Goal: Task Accomplishment & Management: Complete application form

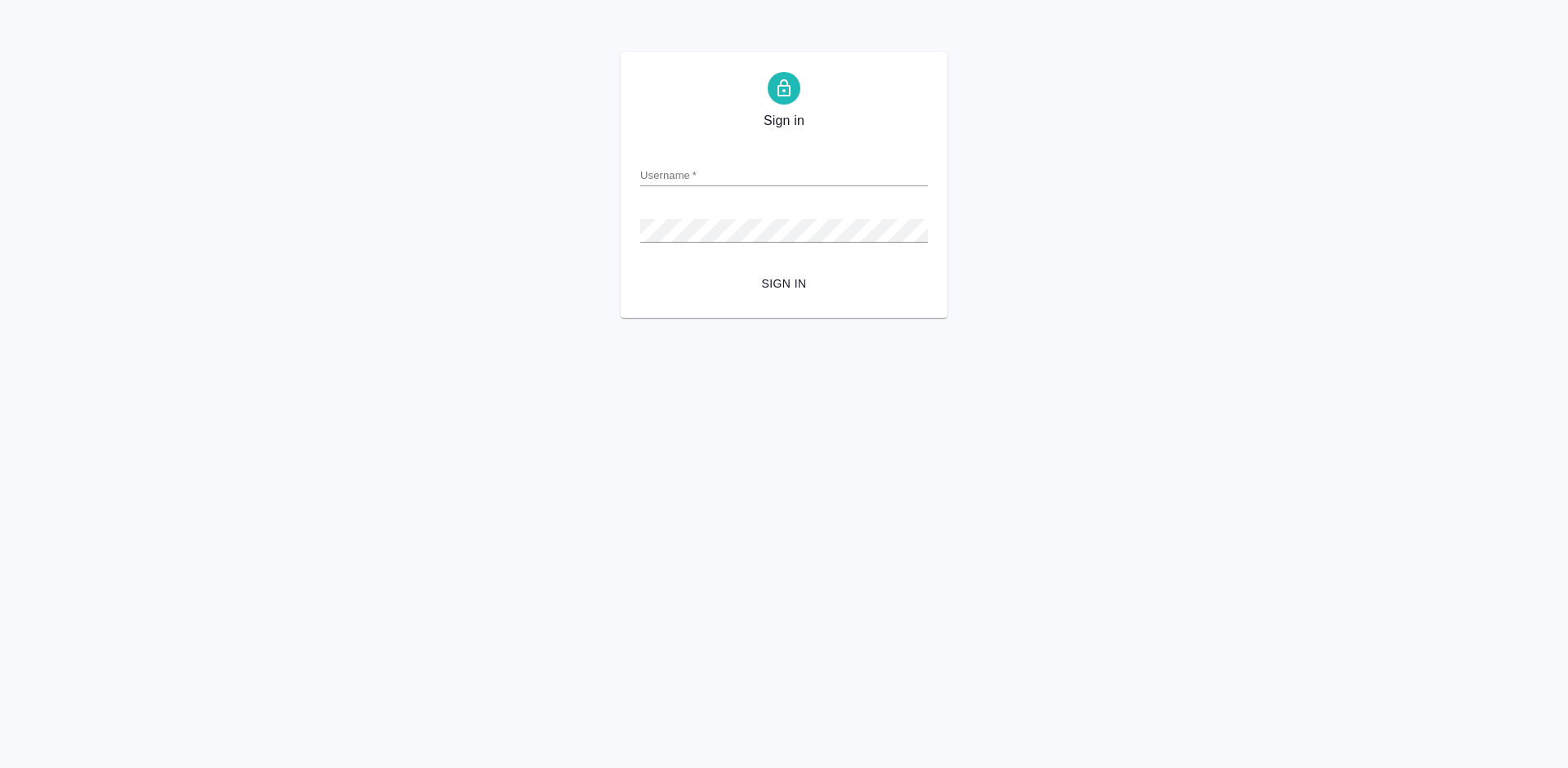
type input "a.ganina@awatera.com"
click at [802, 284] on span "Sign in" at bounding box center [784, 284] width 261 height 21
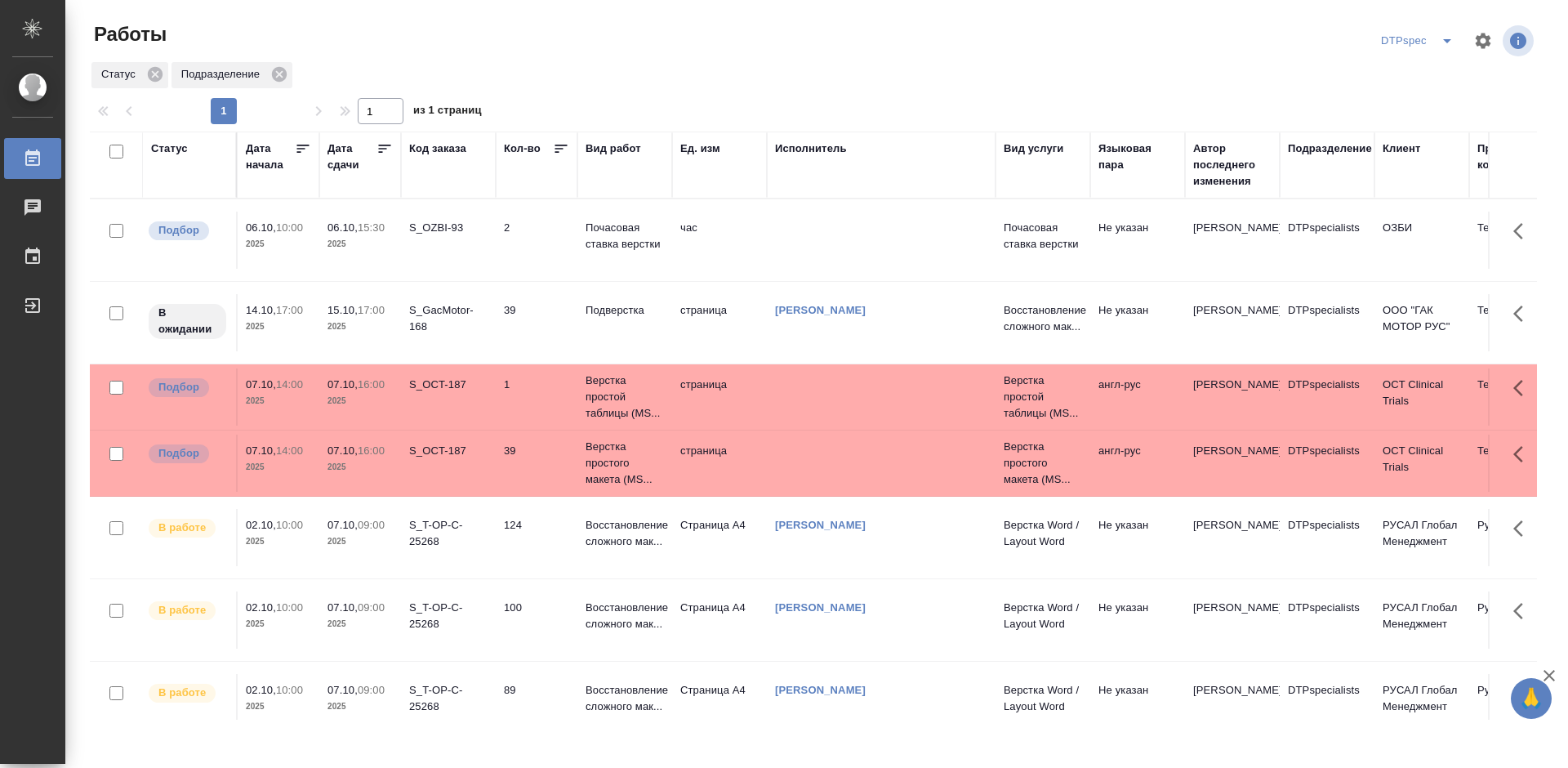
click at [386, 151] on icon at bounding box center [384, 149] width 16 height 16
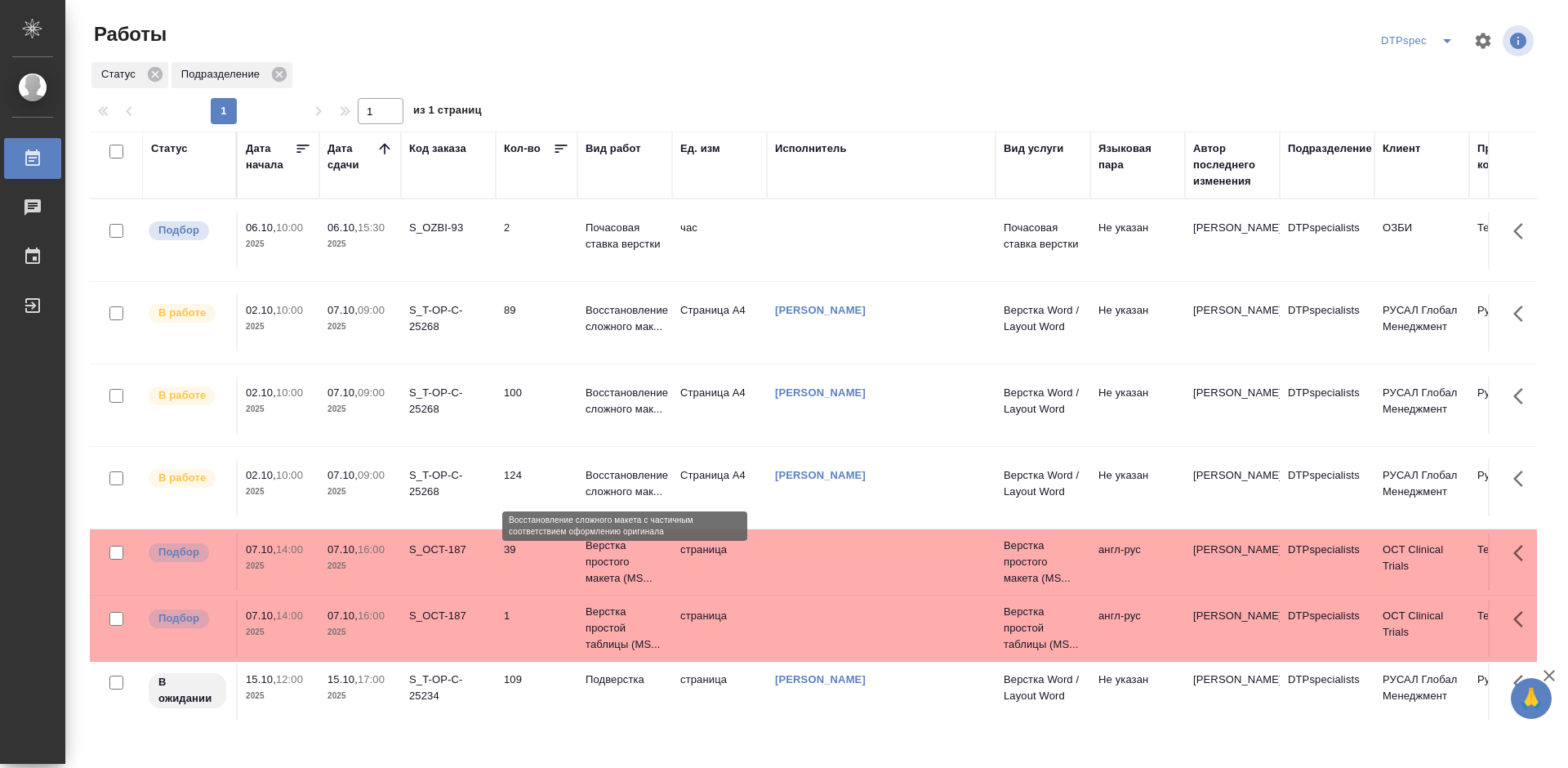
click at [629, 487] on p "Восстановление сложного мак..." at bounding box center [624, 483] width 78 height 33
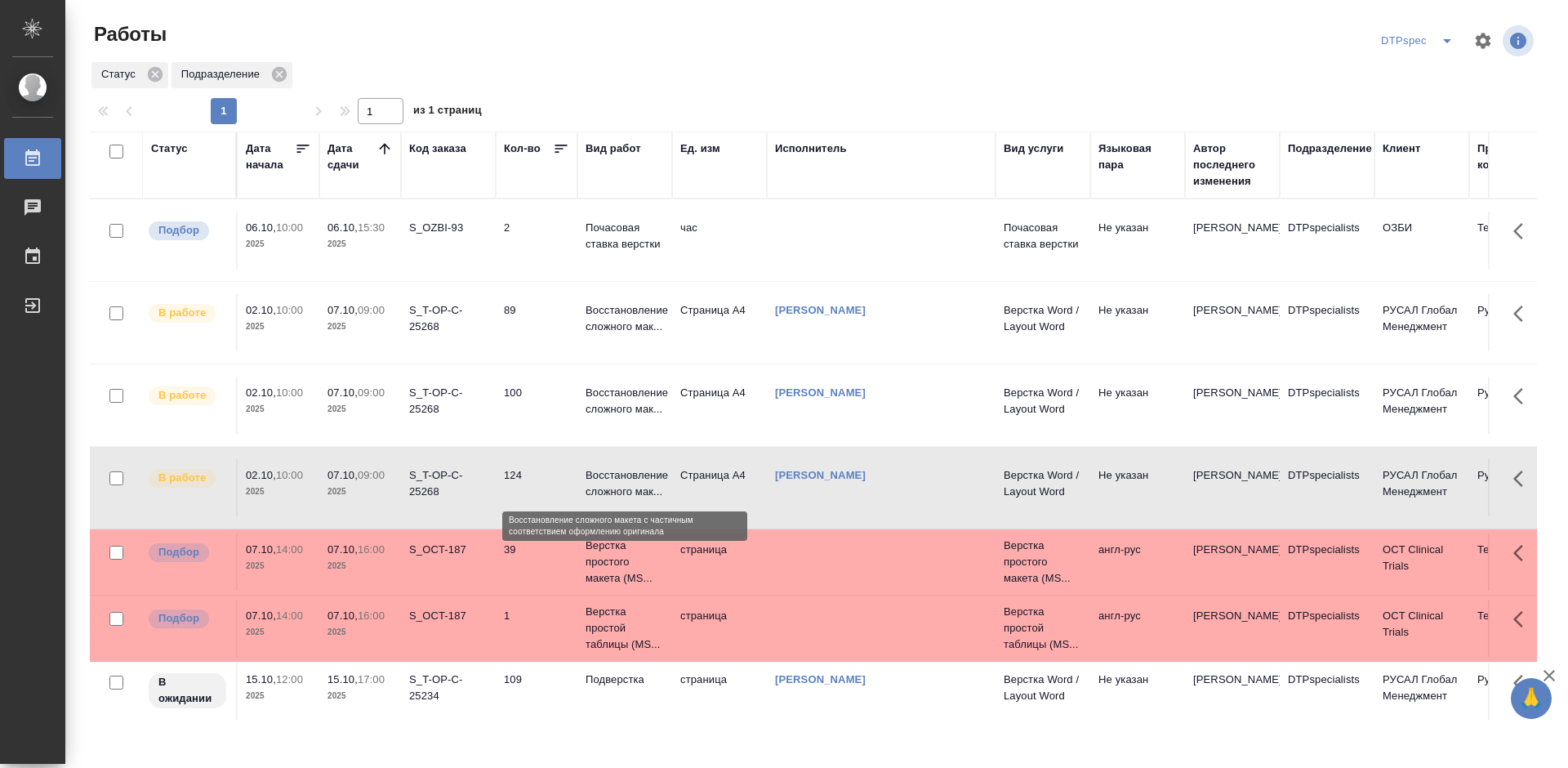
click at [629, 487] on p "Восстановление сложного мак..." at bounding box center [624, 483] width 78 height 33
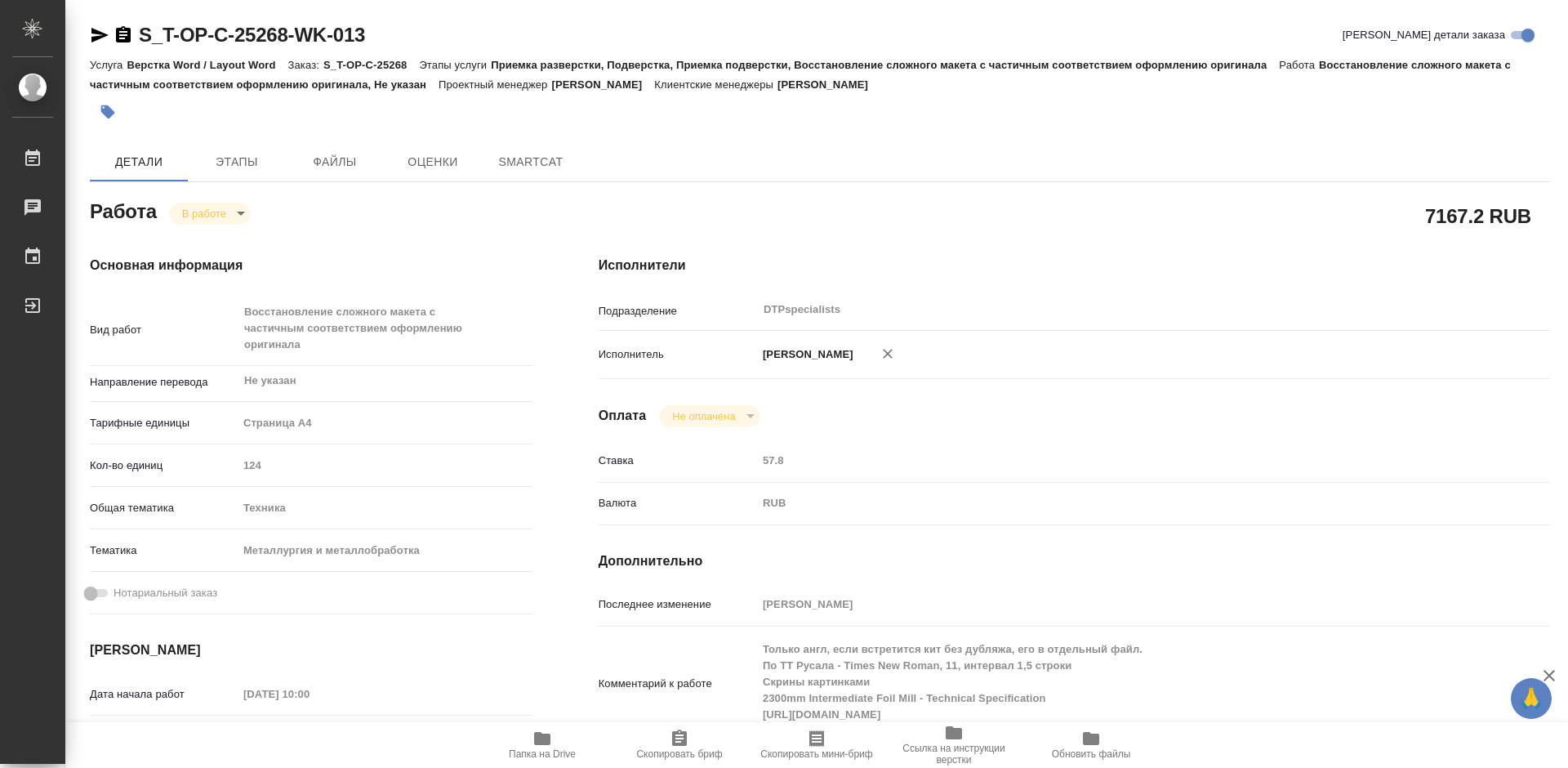
type textarea "x"
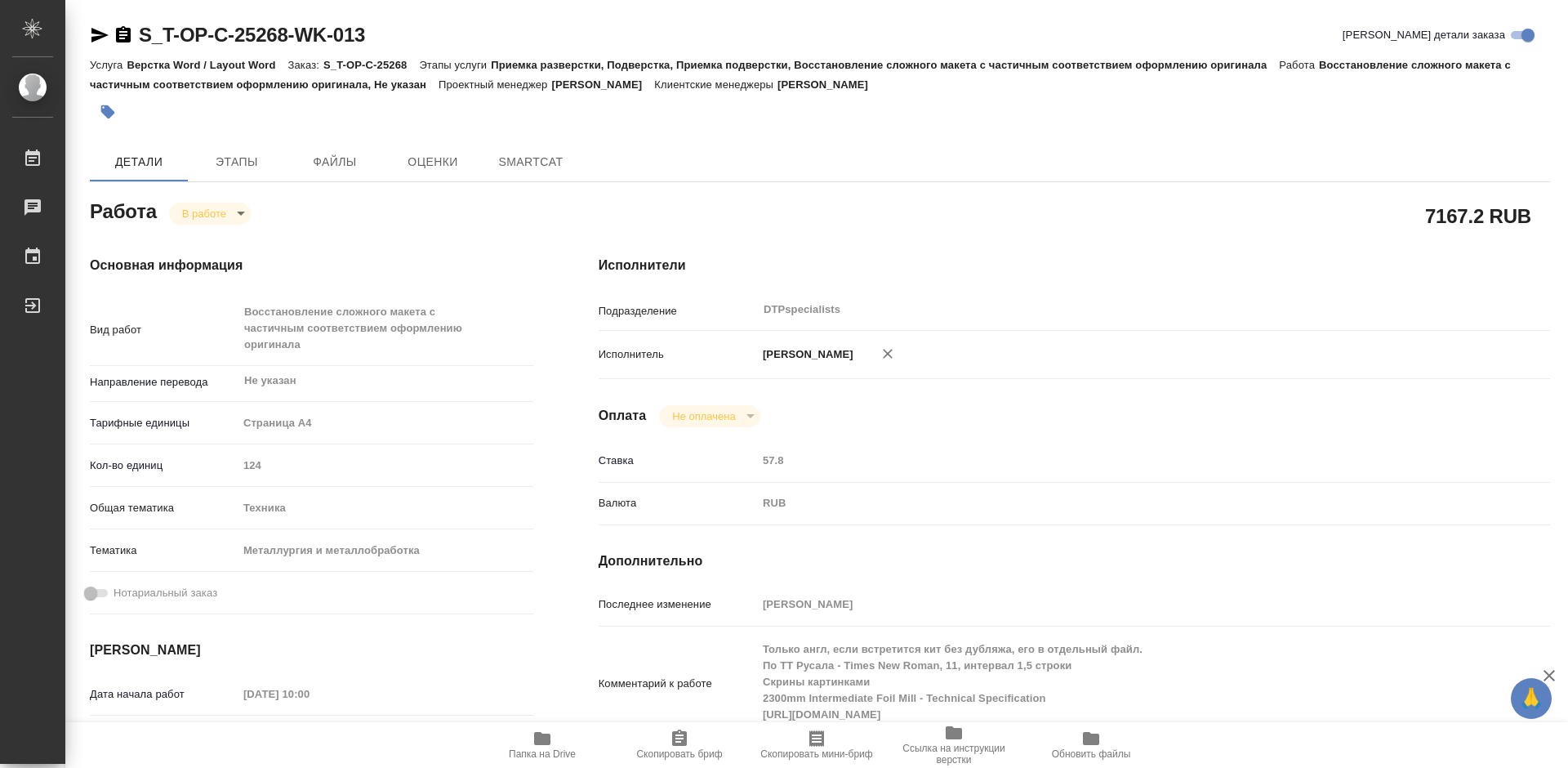
type textarea "x"
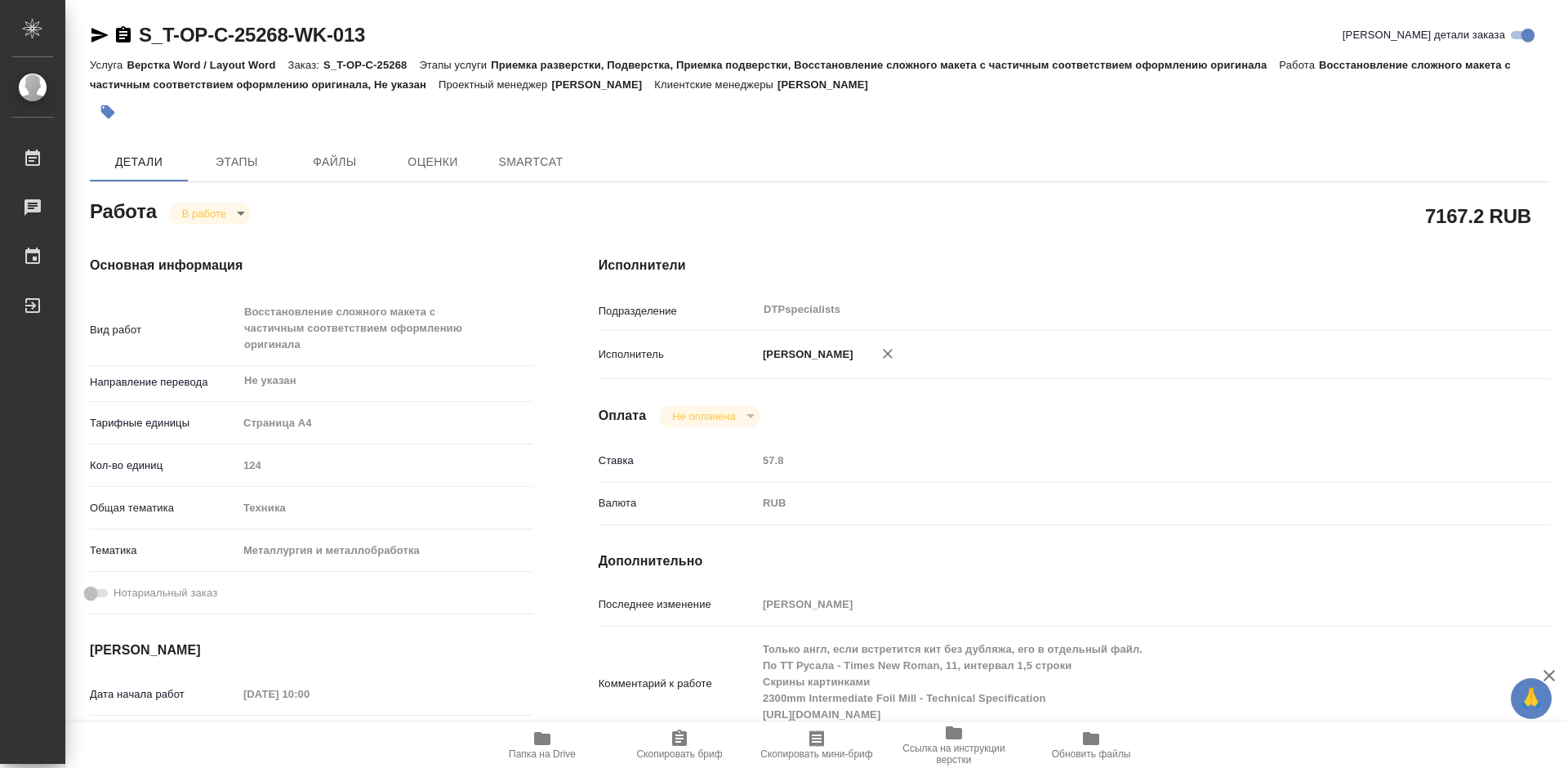
type textarea "x"
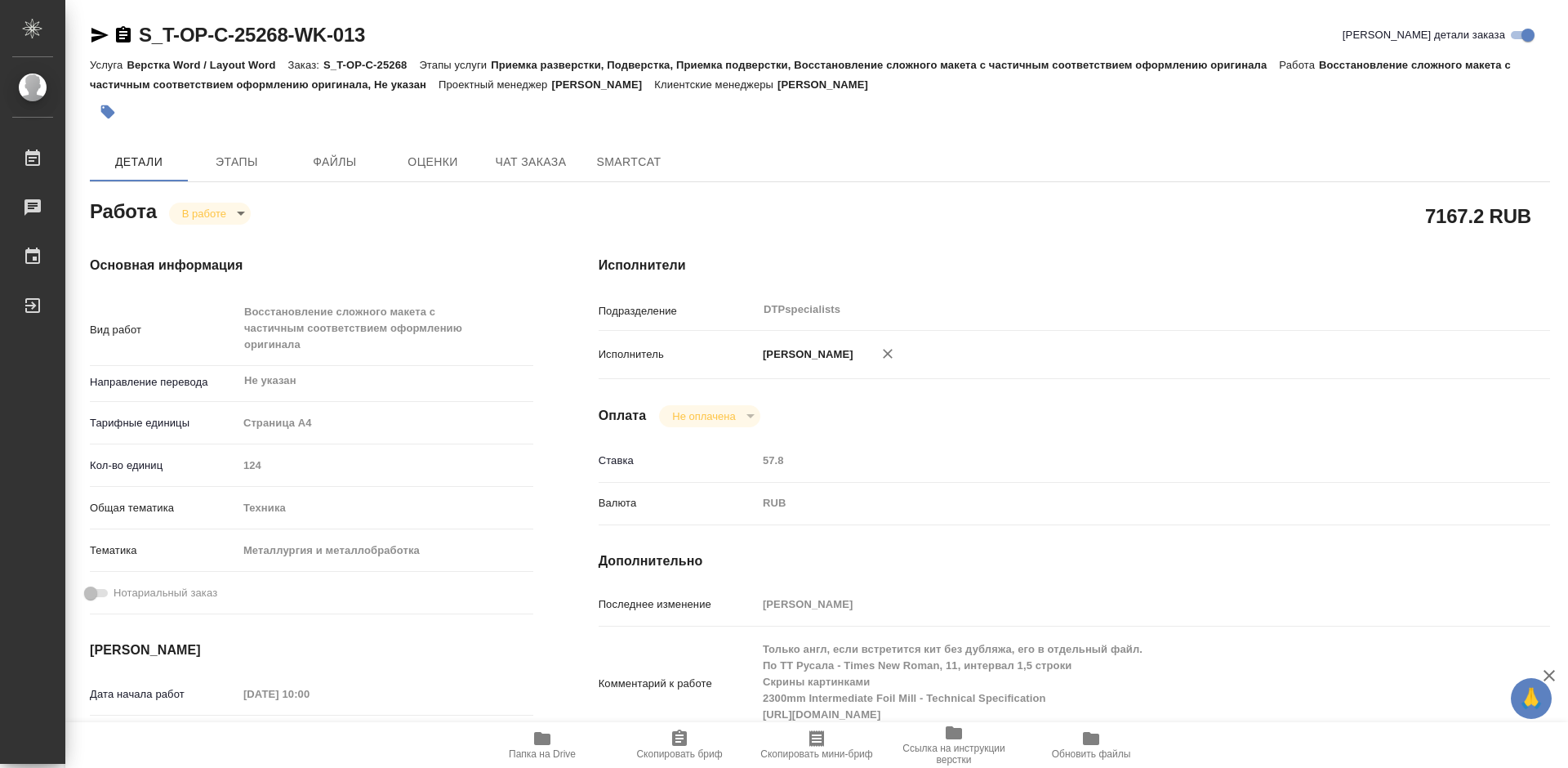
type textarea "x"
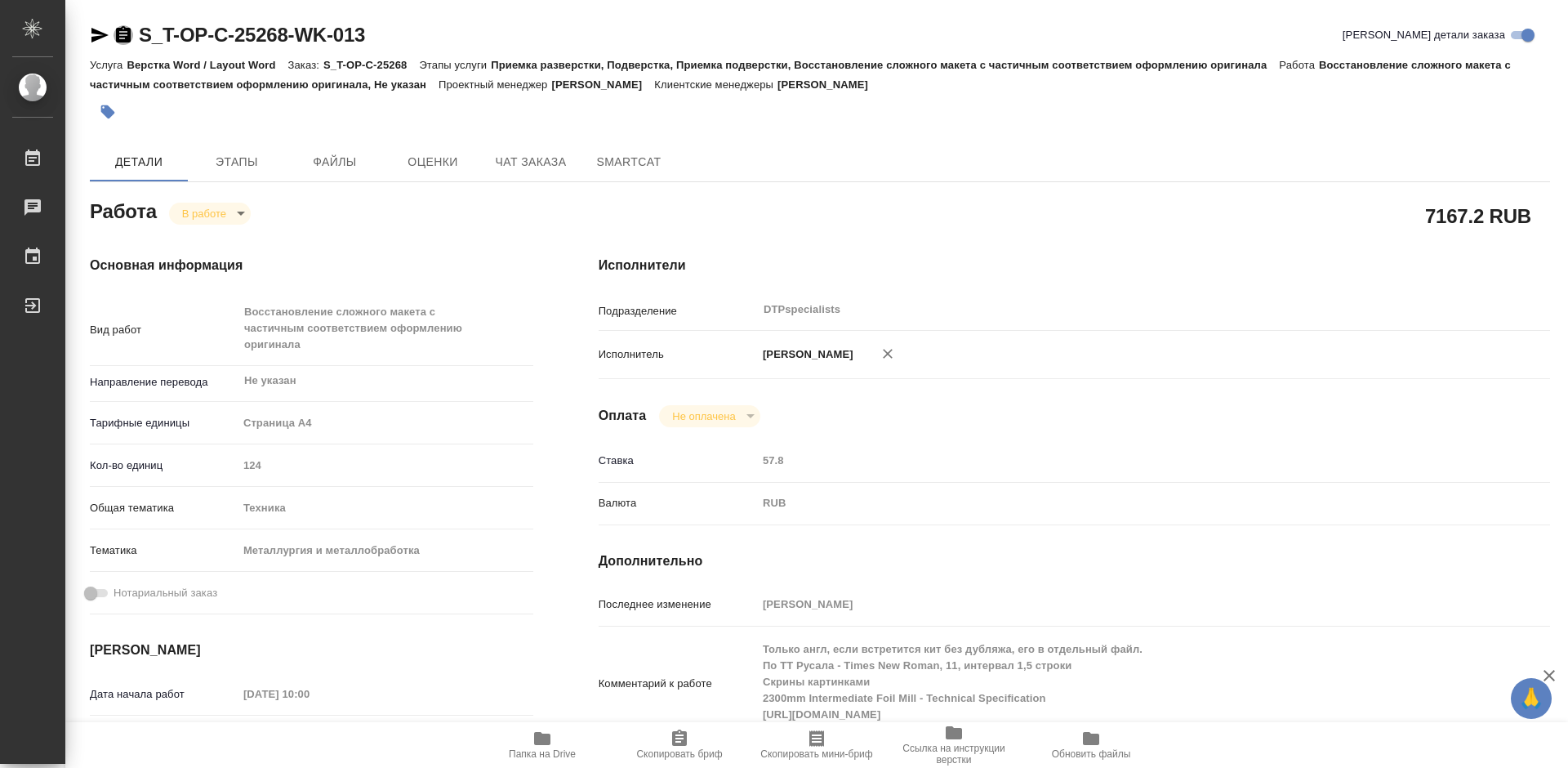
click at [125, 36] on icon "button" at bounding box center [123, 34] width 15 height 16
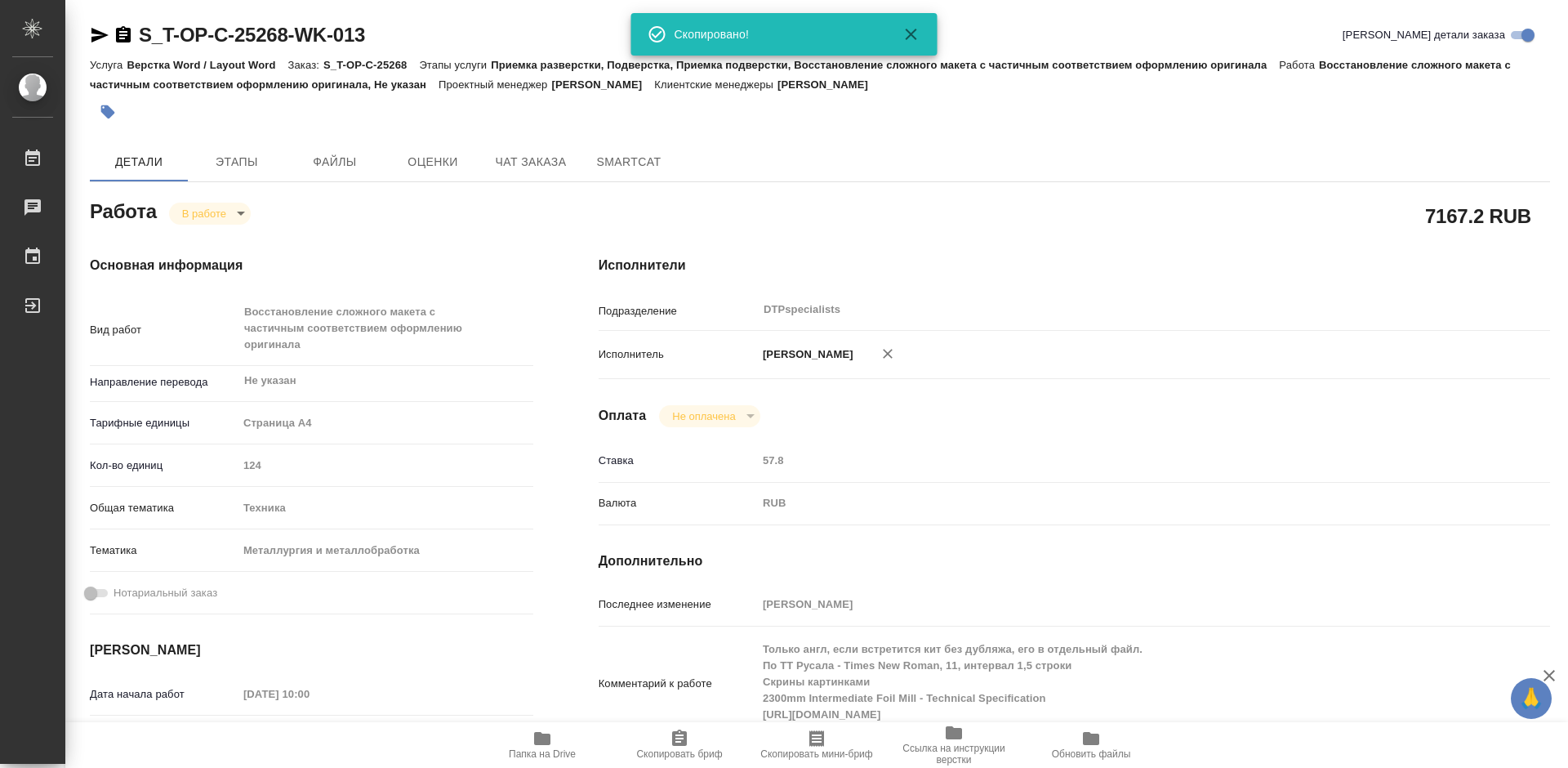
type textarea "x"
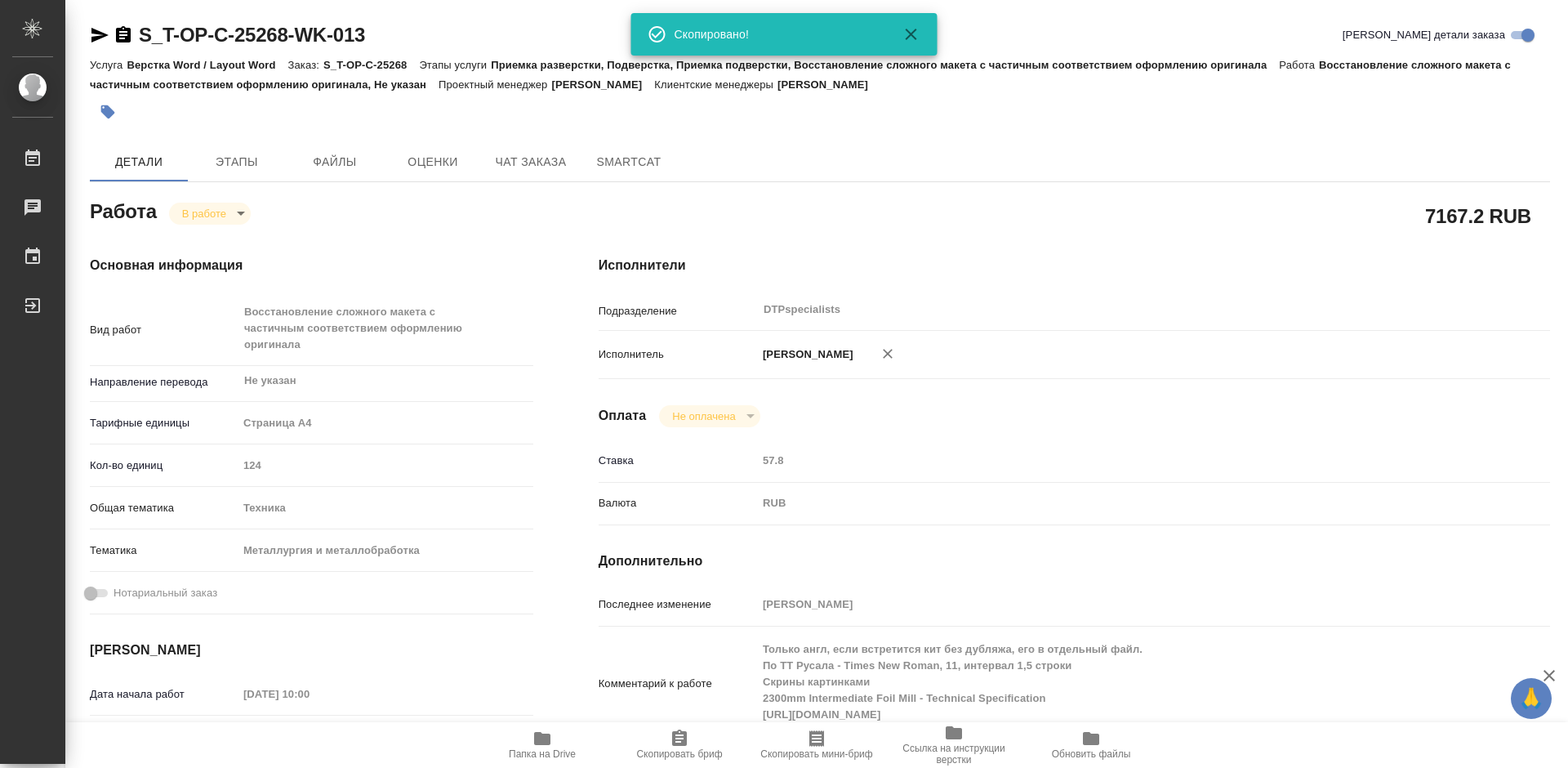
type textarea "x"
